Goal: Task Accomplishment & Management: Manage account settings

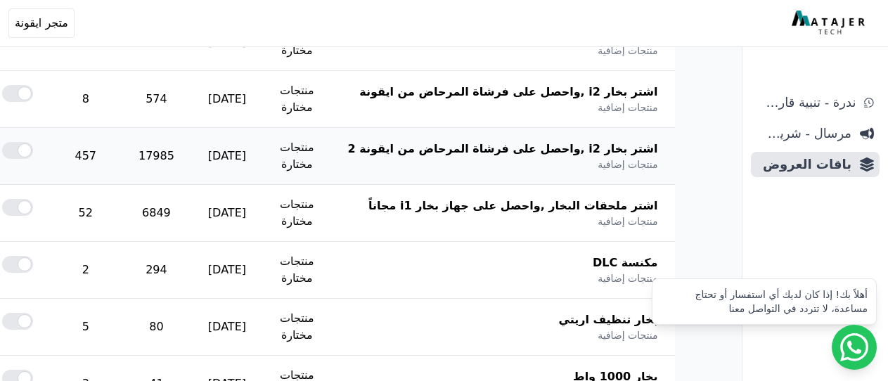
scroll to position [422, 0]
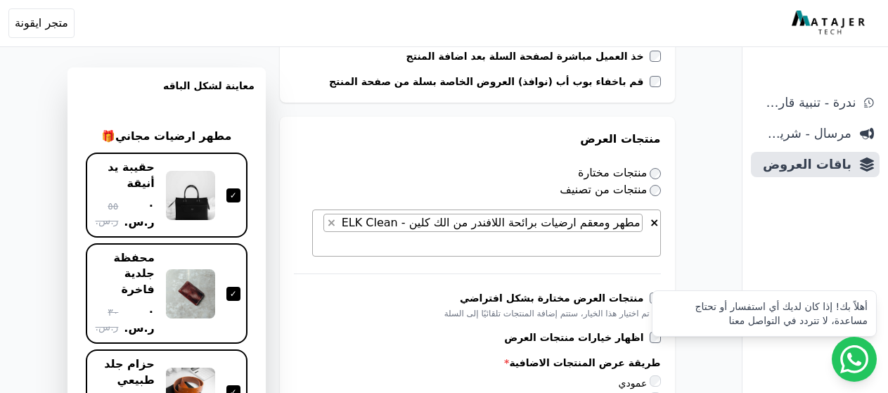
scroll to position [633, 0]
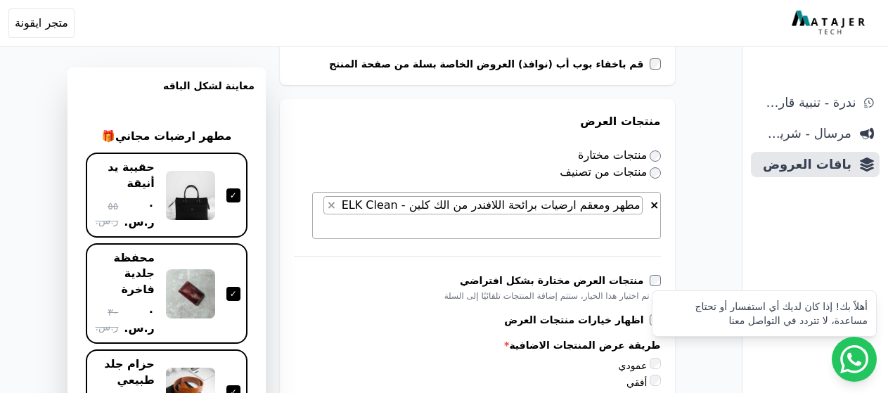
click at [331, 208] on span "× × مطهر ومعقم ارضيات برائحة اللافندر من الك كلين - ELK Clean" at bounding box center [486, 215] width 349 height 47
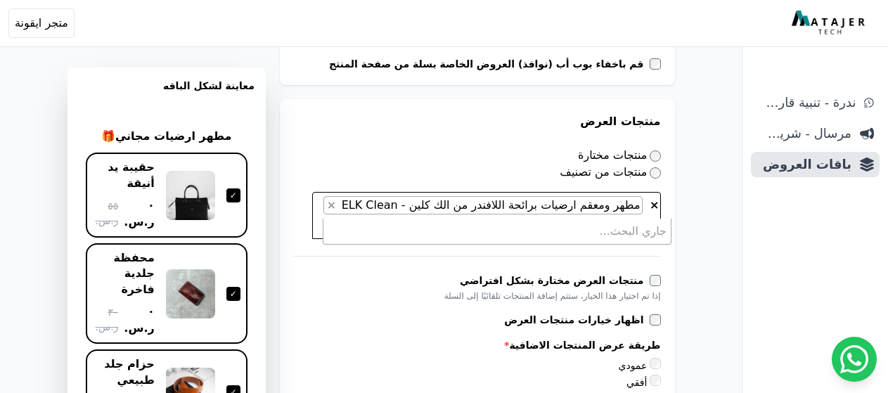
type textarea "*"
click at [282, 105] on div "**********" at bounding box center [371, 381] width 720 height 1916
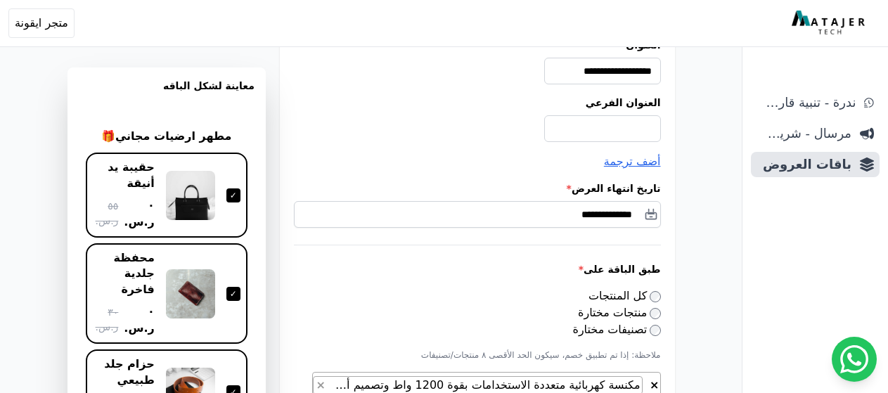
scroll to position [70, 0]
